Goal: Task Accomplishment & Management: Use online tool/utility

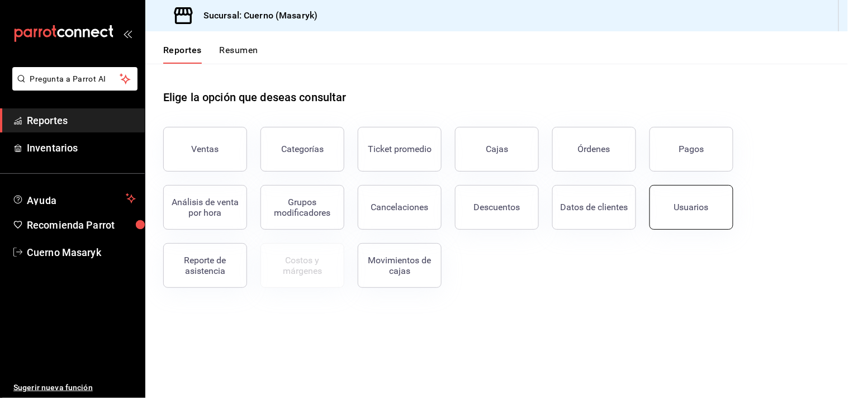
click at [704, 209] on div "Usuarios" at bounding box center [691, 207] width 35 height 11
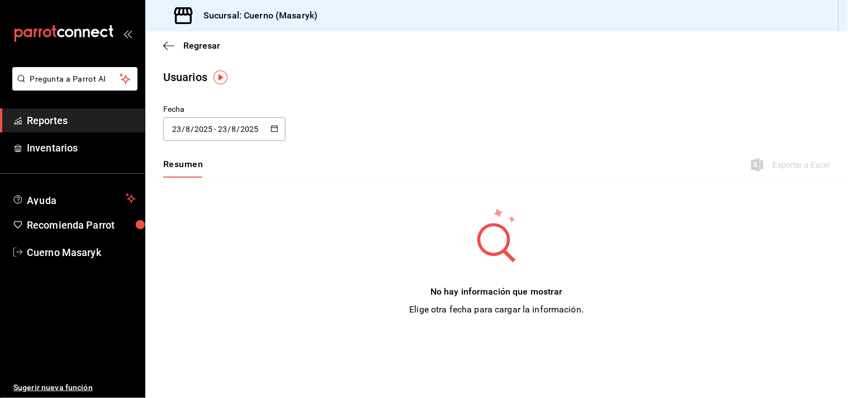
click at [273, 130] on icon "button" at bounding box center [275, 129] width 8 height 8
click at [181, 285] on li "Rango de fechas" at bounding box center [216, 290] width 106 height 25
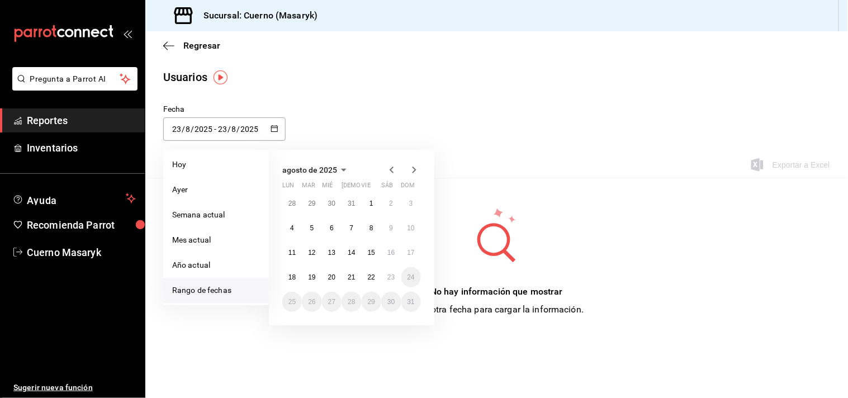
click at [210, 288] on li "Rango de fechas" at bounding box center [216, 290] width 106 height 25
click at [294, 281] on button "18" at bounding box center [292, 277] width 20 height 20
click at [396, 280] on button "23" at bounding box center [391, 277] width 20 height 20
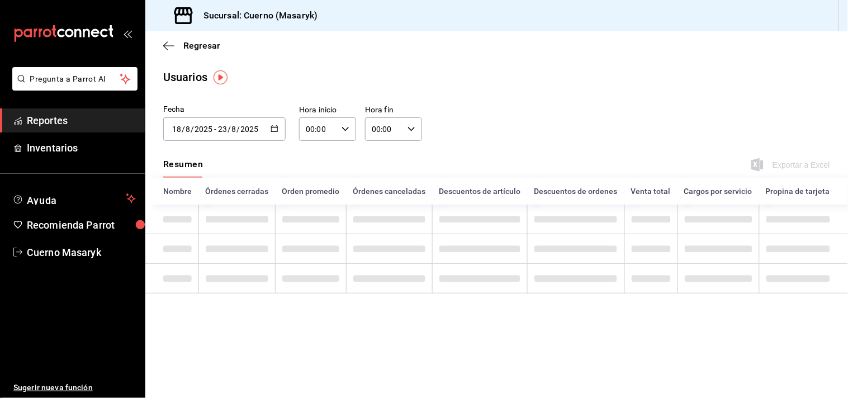
type input "[DATE]"
type input "18"
click at [344, 127] on icon "button" at bounding box center [346, 129] width 8 height 8
click at [319, 224] on button "05" at bounding box center [313, 230] width 24 height 22
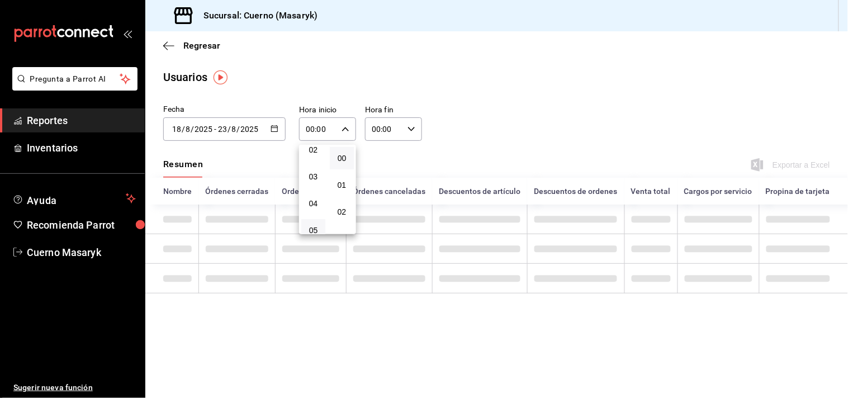
type input "05:00"
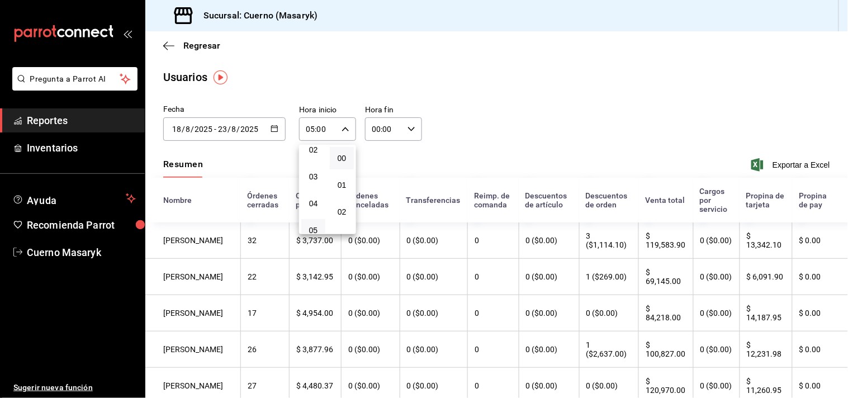
click at [408, 130] on div at bounding box center [424, 199] width 848 height 398
click at [410, 133] on icon "button" at bounding box center [412, 129] width 8 height 8
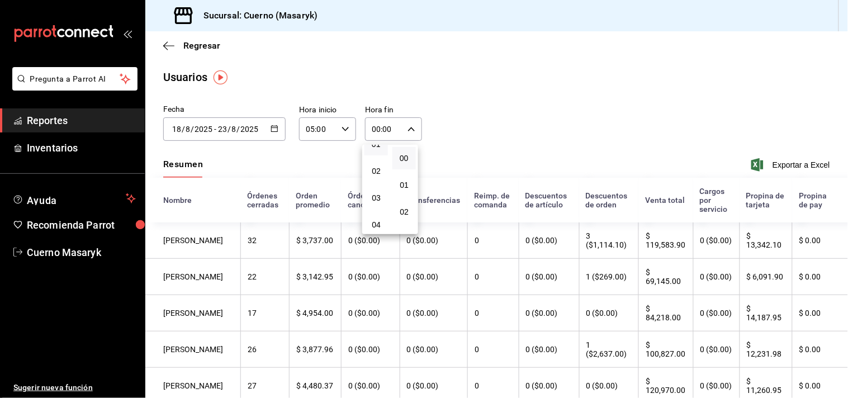
scroll to position [62, 0]
click at [377, 226] on span "05" at bounding box center [376, 230] width 10 height 9
type input "05:00"
click at [492, 154] on div at bounding box center [424, 199] width 848 height 398
click at [798, 166] on span "Exportar a Excel" at bounding box center [792, 164] width 77 height 13
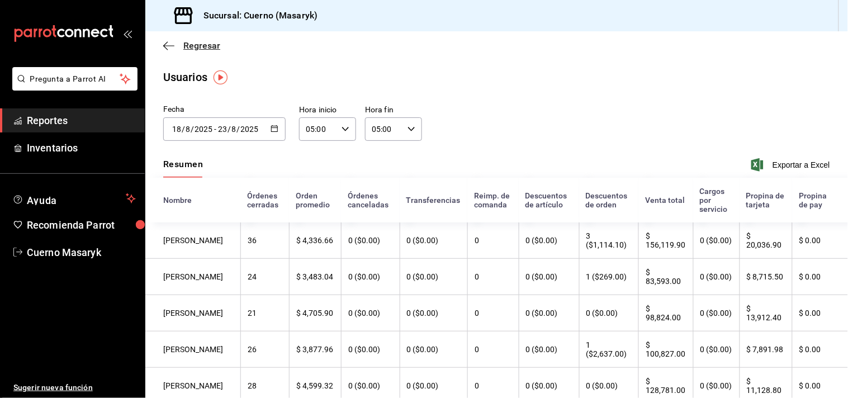
click at [183, 46] on span "Regresar" at bounding box center [201, 45] width 37 height 11
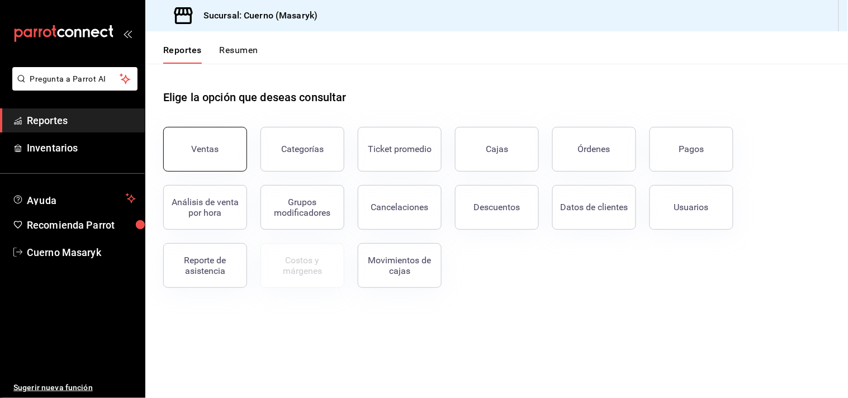
click at [207, 153] on div "Ventas" at bounding box center [205, 149] width 27 height 11
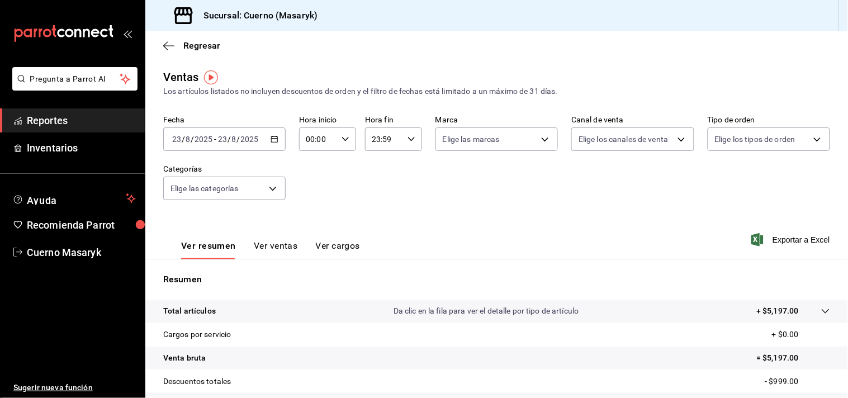
click at [272, 141] on icon "button" at bounding box center [275, 139] width 8 height 8
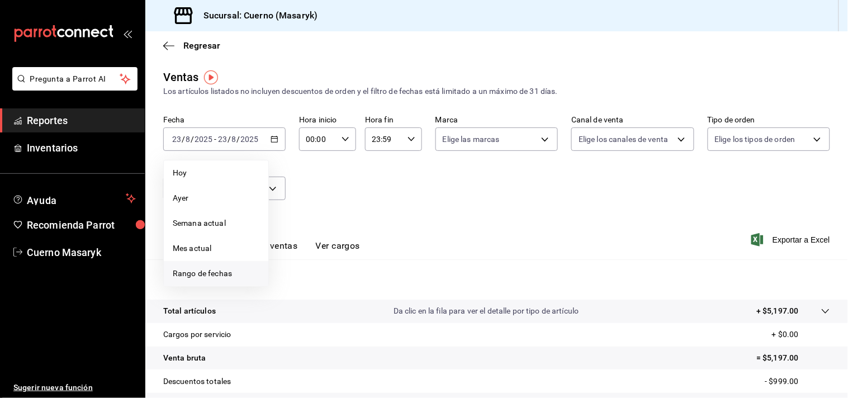
click at [186, 275] on span "Rango de fechas" at bounding box center [216, 274] width 87 height 12
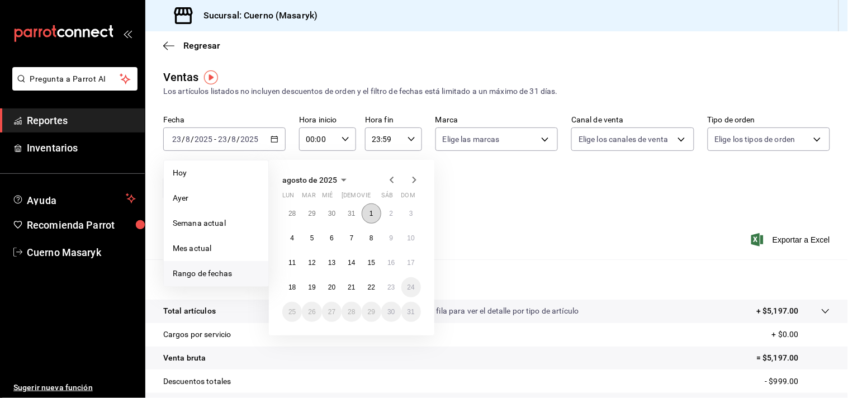
click at [372, 214] on abbr "1" at bounding box center [372, 214] width 4 height 8
click at [387, 286] on abbr "23" at bounding box center [390, 287] width 7 height 8
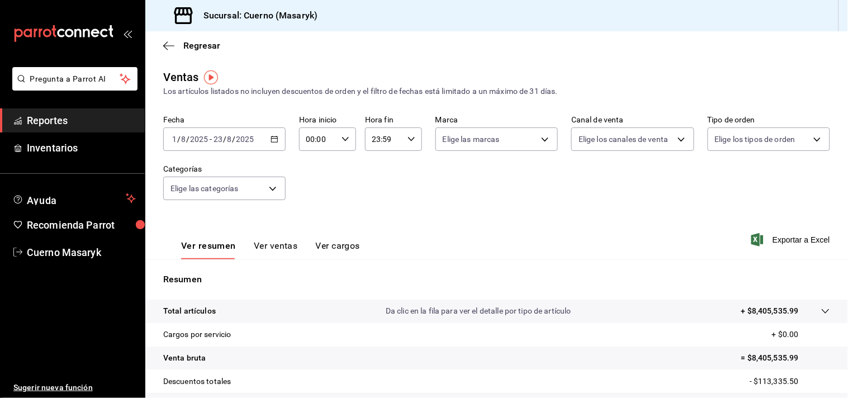
click at [344, 143] on icon "button" at bounding box center [346, 139] width 8 height 8
click at [315, 236] on span "05" at bounding box center [311, 240] width 10 height 9
type input "05:00"
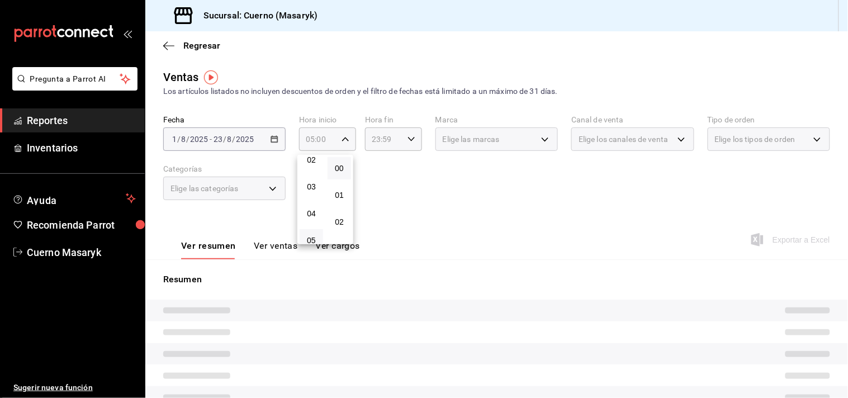
click at [409, 131] on div at bounding box center [424, 199] width 848 height 398
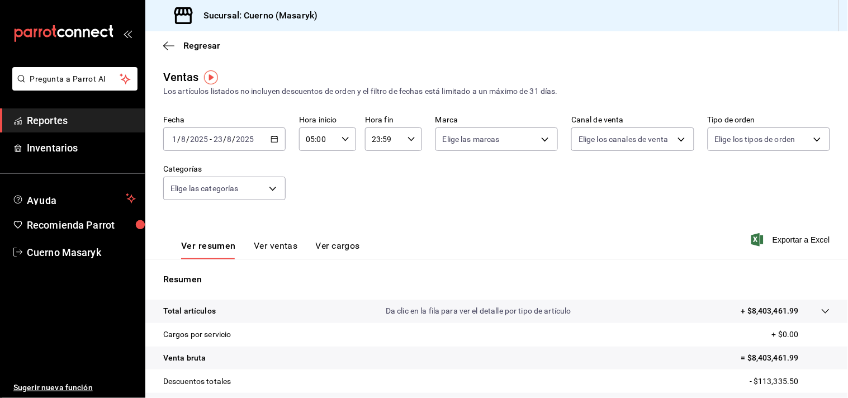
click at [408, 141] on \(Stroke\) "button" at bounding box center [411, 139] width 7 height 4
click at [379, 191] on span "05" at bounding box center [376, 189] width 10 height 9
type input "05:59"
click at [543, 200] on div at bounding box center [424, 199] width 848 height 398
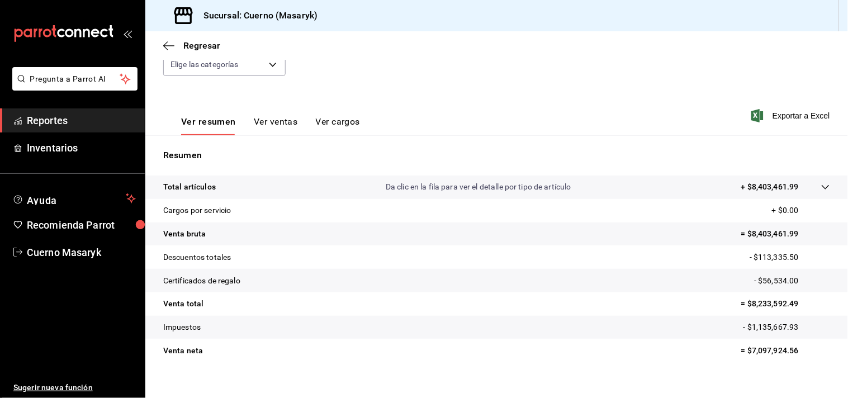
scroll to position [138, 0]
